Goal: Task Accomplishment & Management: Manage account settings

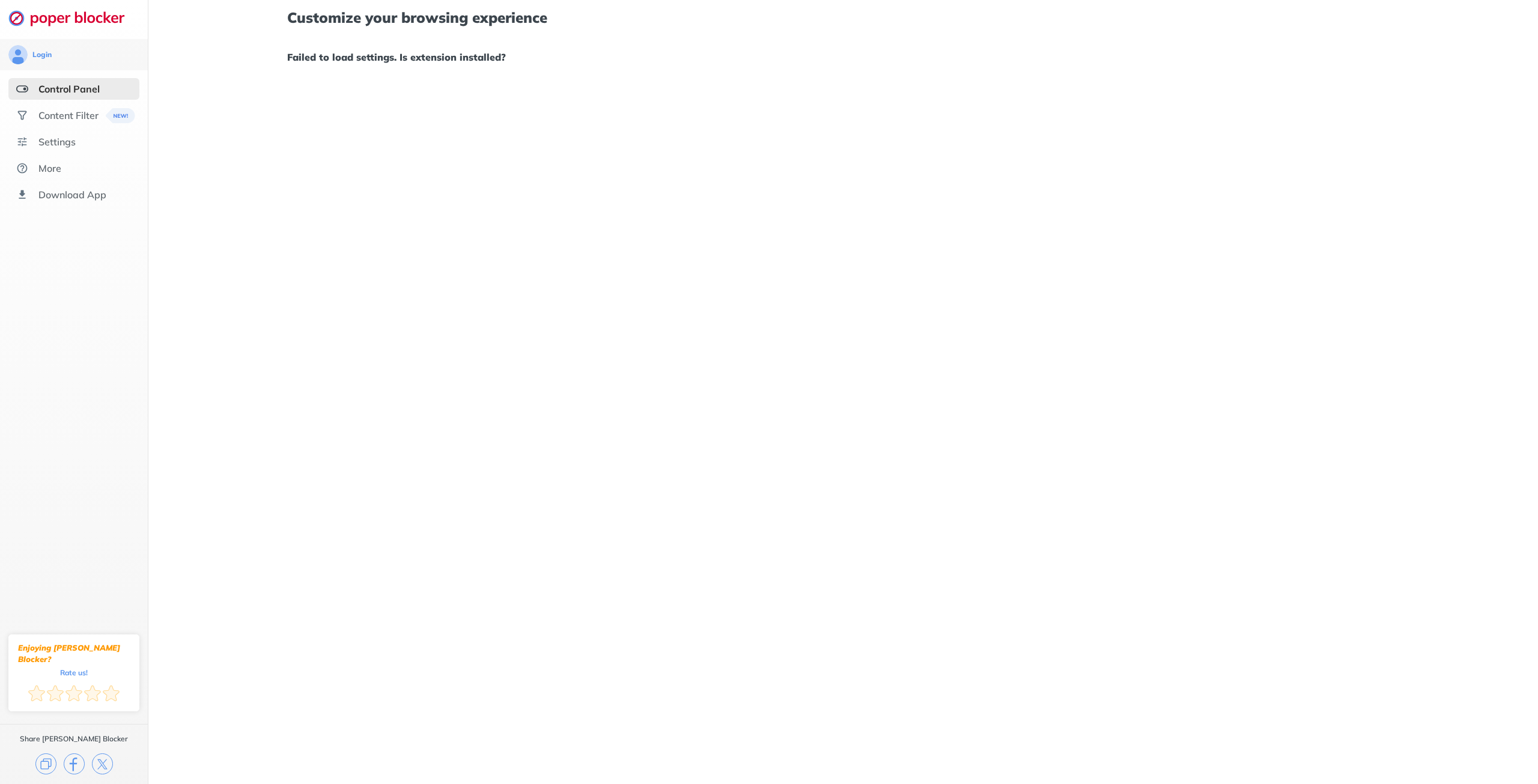
click at [537, 36] on div "Customize your browsing experience Failed to load settings. Is extension instal…" at bounding box center [842, 38] width 1111 height 75
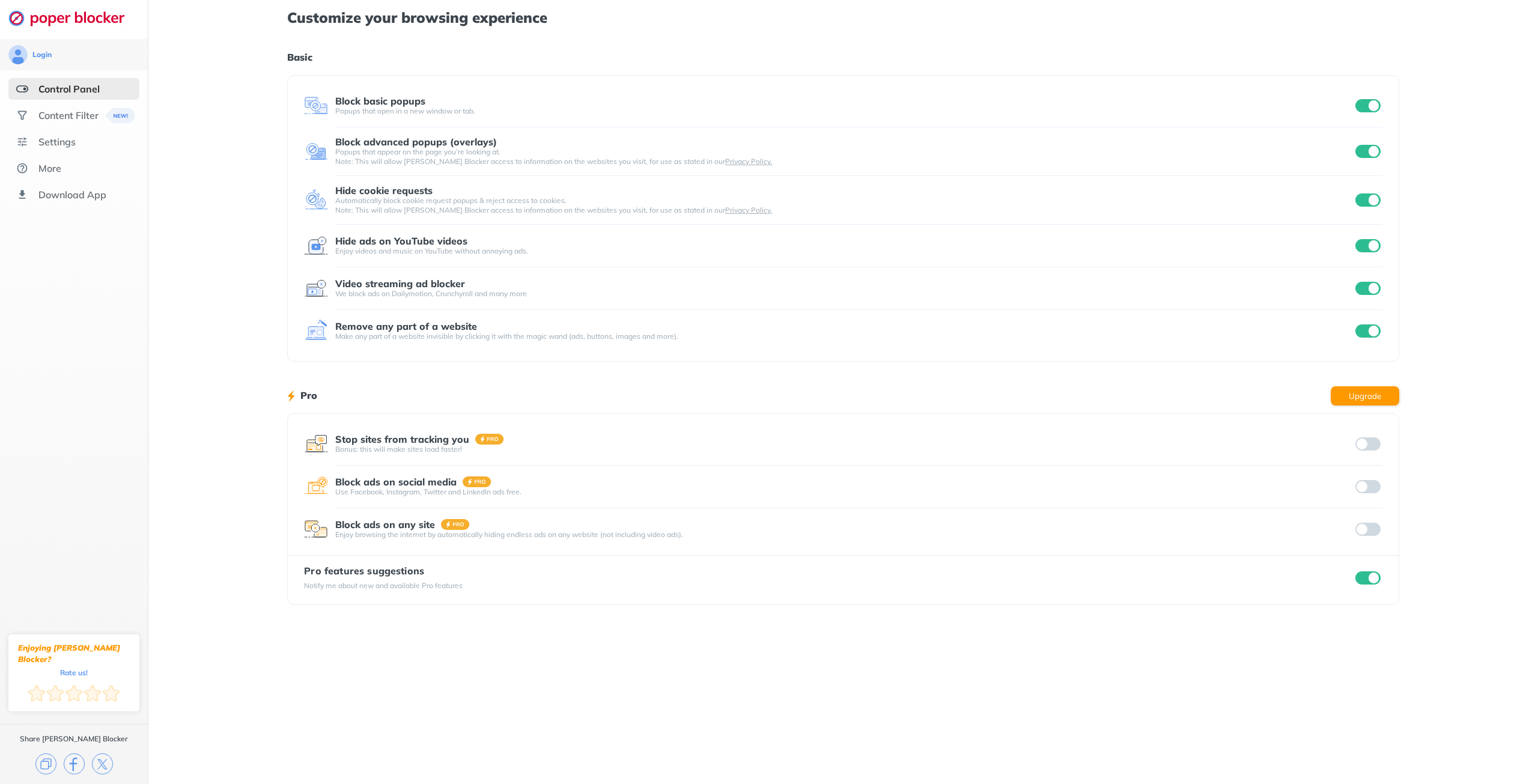
click at [1365, 330] on input "checkbox" at bounding box center [1368, 331] width 25 height 13
click at [1375, 287] on input "checkbox" at bounding box center [1368, 288] width 25 height 13
click at [1372, 252] on div at bounding box center [1368, 245] width 30 height 17
click at [1372, 228] on div "Hide ads on YouTube videos Enjoy videos and music on YouTube without annoying a…" at bounding box center [842, 246] width 1078 height 43
click at [1369, 247] on input "checkbox" at bounding box center [1368, 246] width 25 height 13
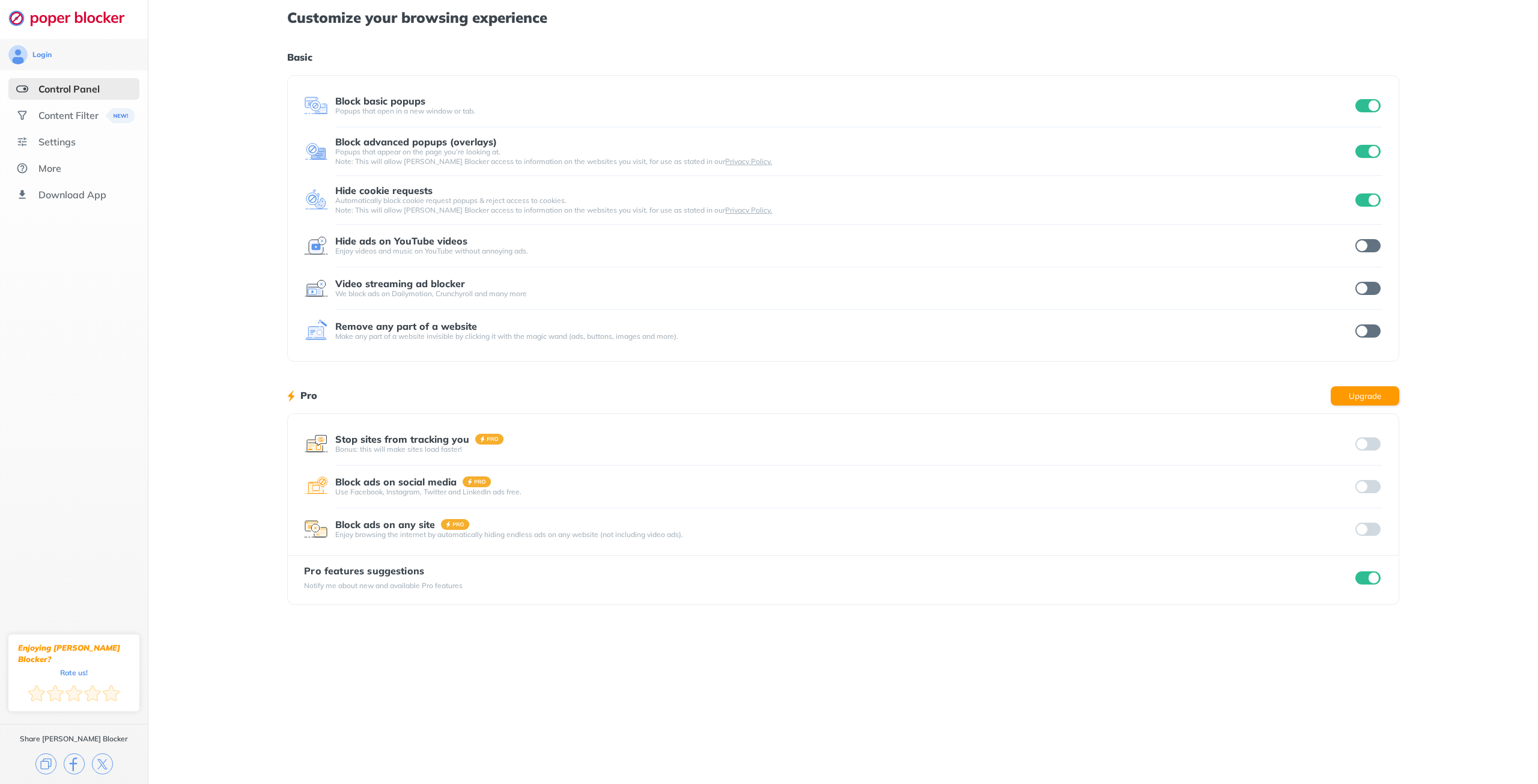
click at [1350, 189] on div "Hide cookie requests" at bounding box center [844, 190] width 1018 height 11
click at [1360, 198] on input "checkbox" at bounding box center [1368, 200] width 25 height 13
click at [1375, 149] on input "checkbox" at bounding box center [1368, 152] width 25 height 13
click at [1374, 103] on input "checkbox" at bounding box center [1368, 106] width 25 height 13
